Goal: Task Accomplishment & Management: Manage account settings

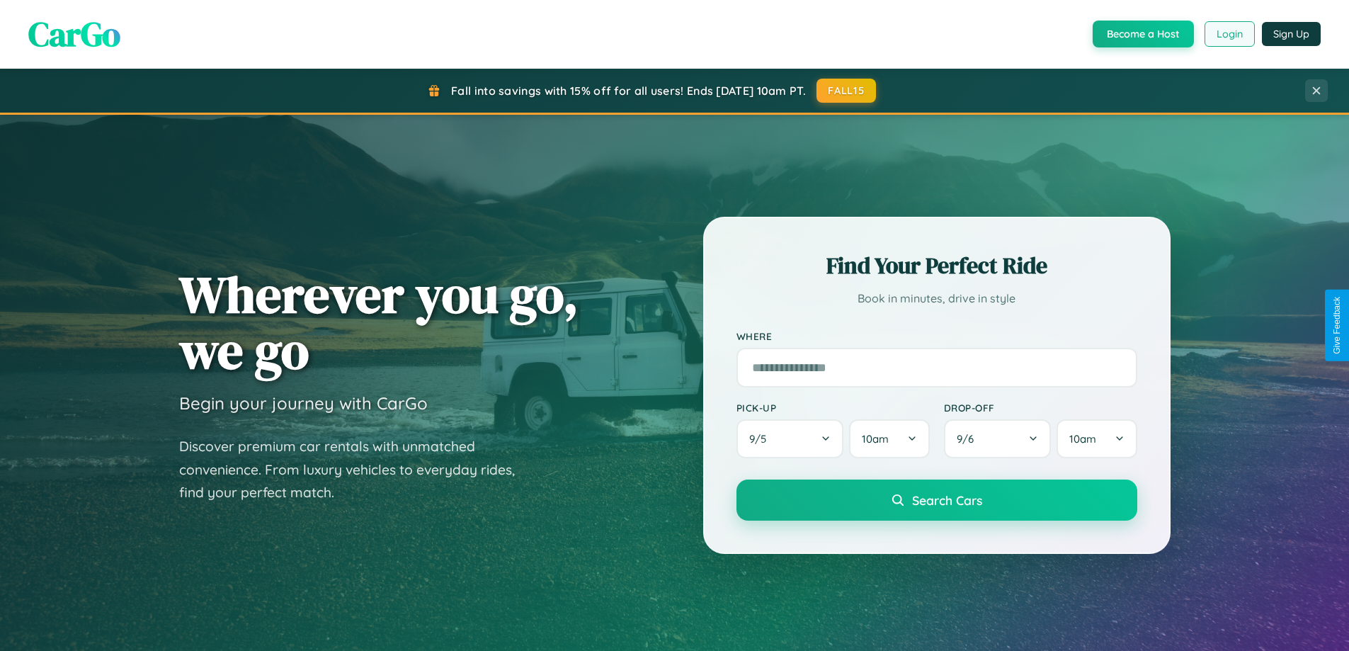
click at [1229, 34] on button "Login" at bounding box center [1229, 33] width 50 height 25
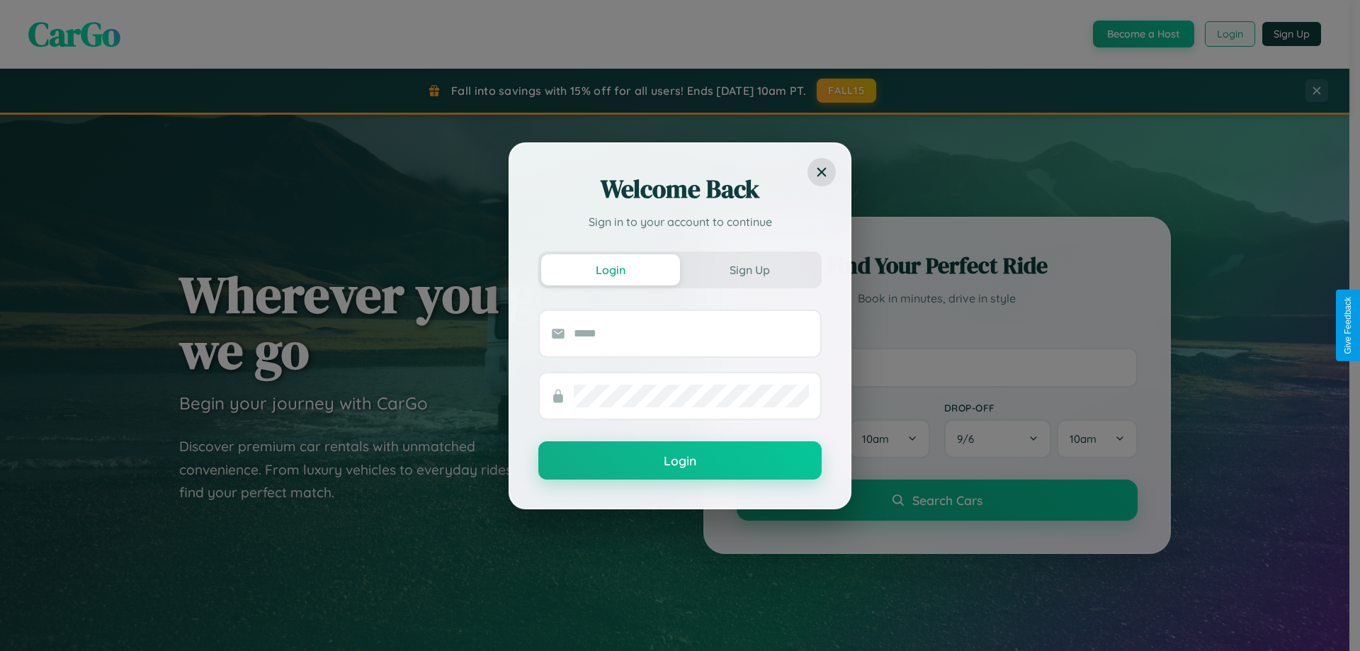
scroll to position [610, 0]
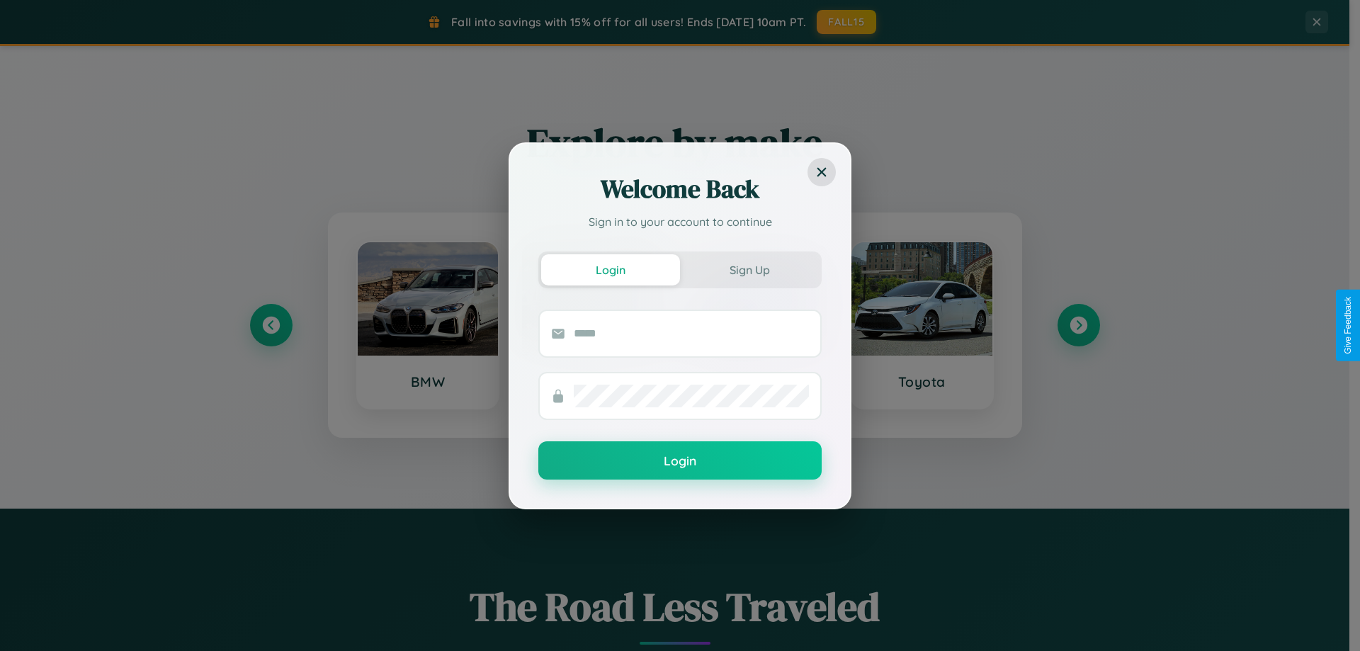
click at [270, 325] on div "Welcome Back Sign in to your account to continue Login Sign Up Login" at bounding box center [680, 325] width 1360 height 651
click at [1078, 325] on div "Welcome Back Sign in to your account to continue Login Sign Up Login" at bounding box center [680, 325] width 1360 height 651
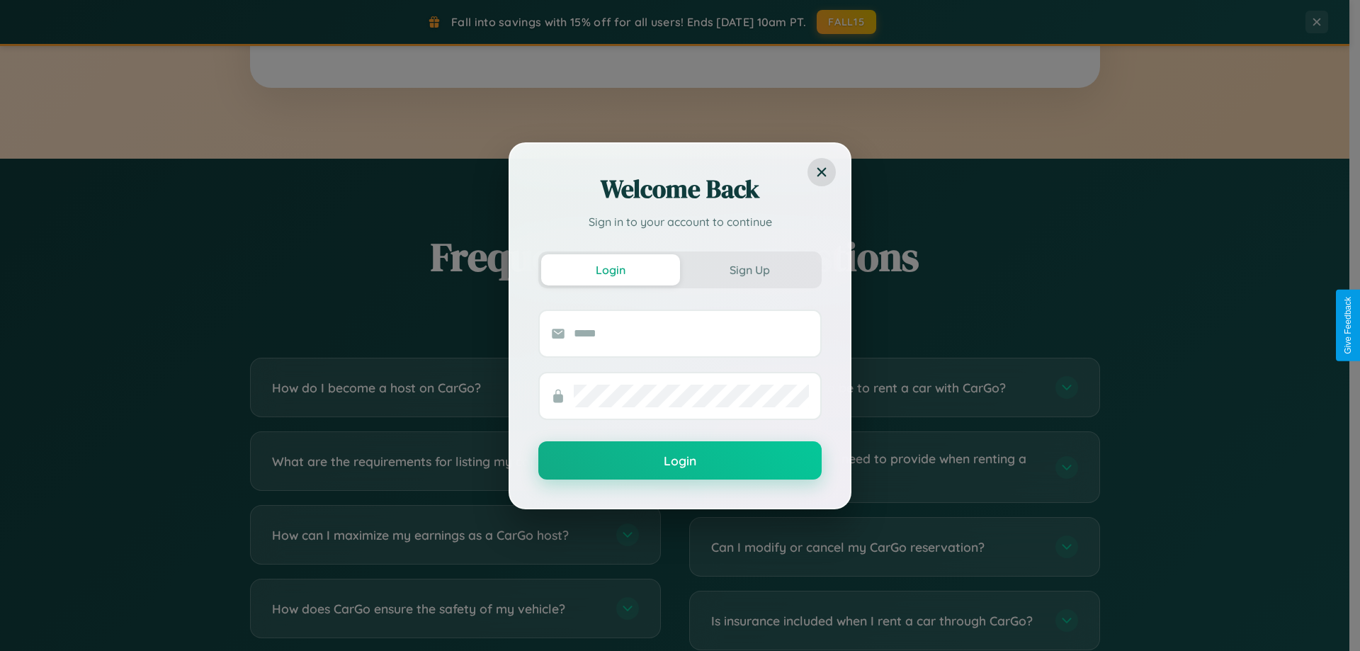
scroll to position [2725, 0]
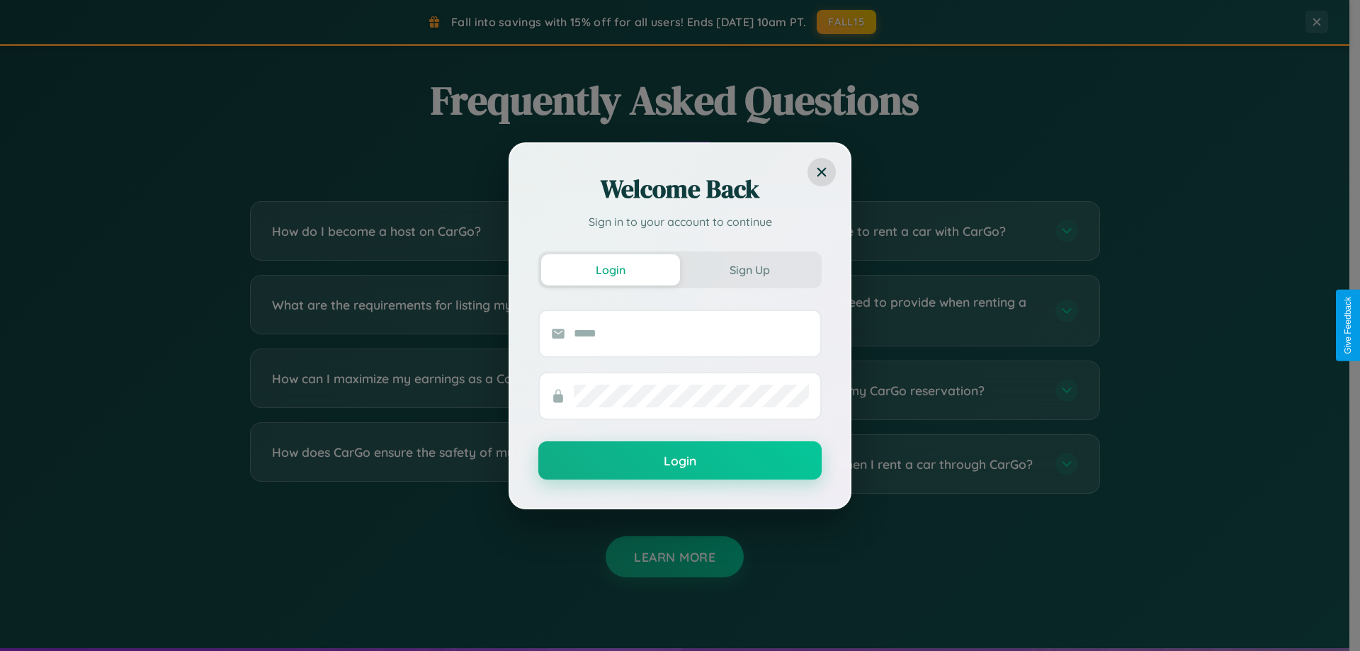
click at [894, 464] on div "Welcome Back Sign in to your account to continue Login Sign Up Login" at bounding box center [680, 325] width 1360 height 651
click at [894, 231] on div "Welcome Back Sign in to your account to continue Login Sign Up Login" at bounding box center [680, 325] width 1360 height 651
click at [455, 464] on div "Welcome Back Sign in to your account to continue Login Sign Up Login" at bounding box center [680, 325] width 1360 height 651
